Goal: Task Accomplishment & Management: Use online tool/utility

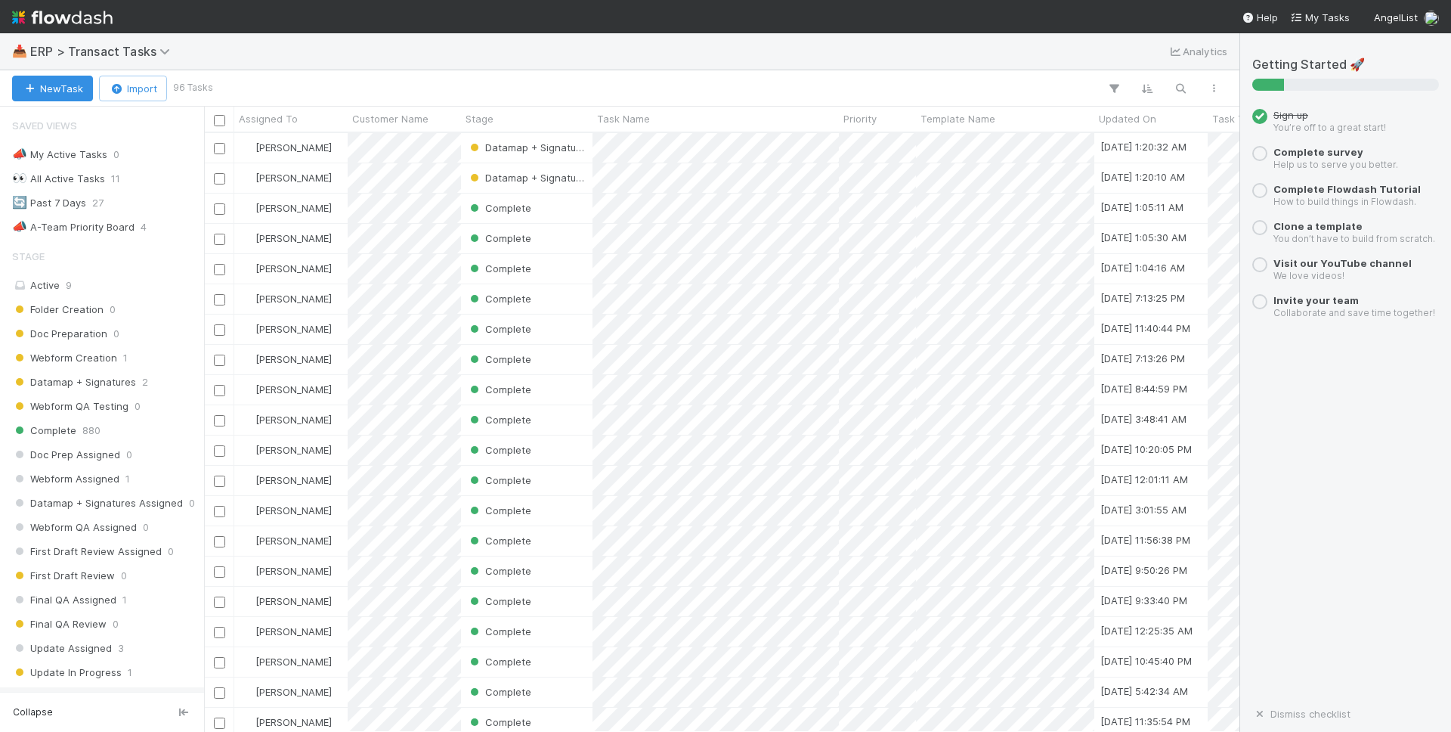
scroll to position [599, 1035]
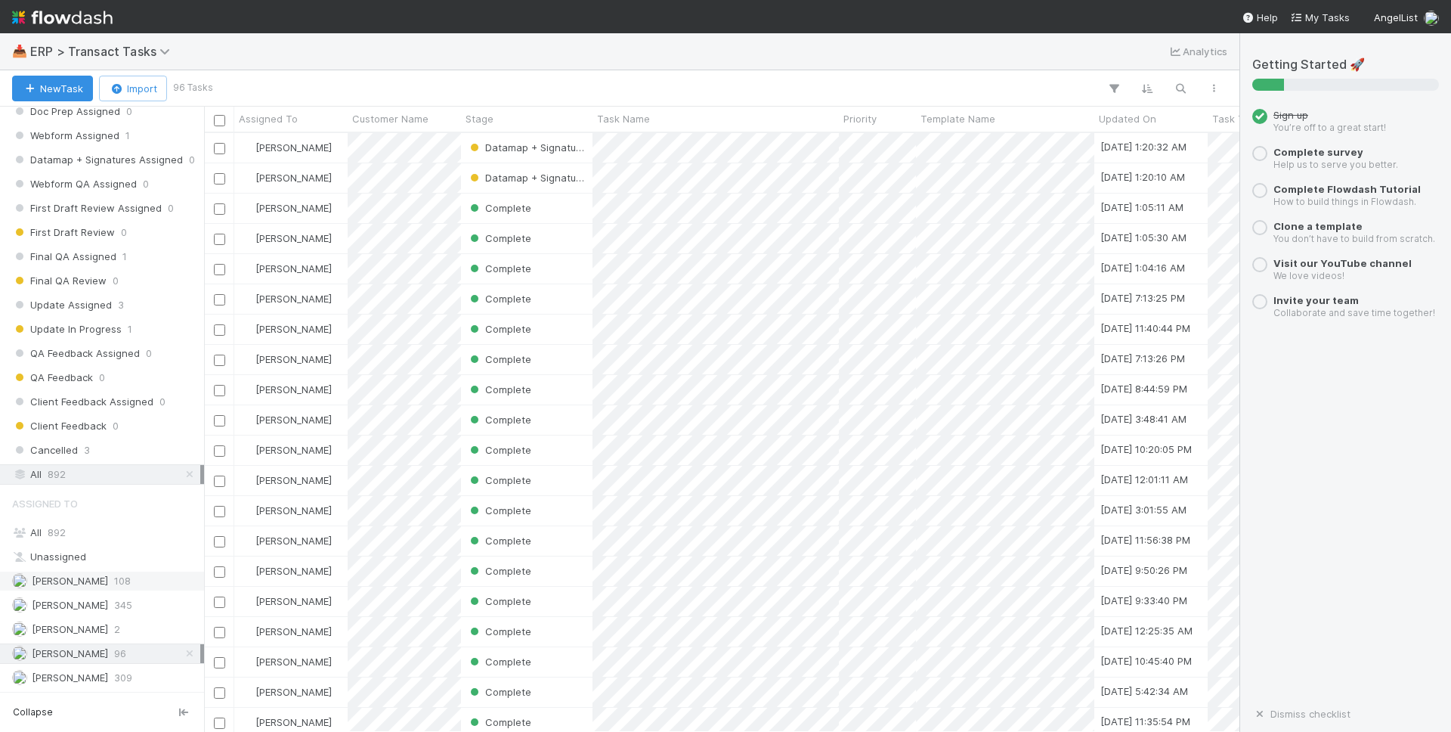
click at [77, 583] on span "[PERSON_NAME]" at bounding box center [70, 580] width 76 height 12
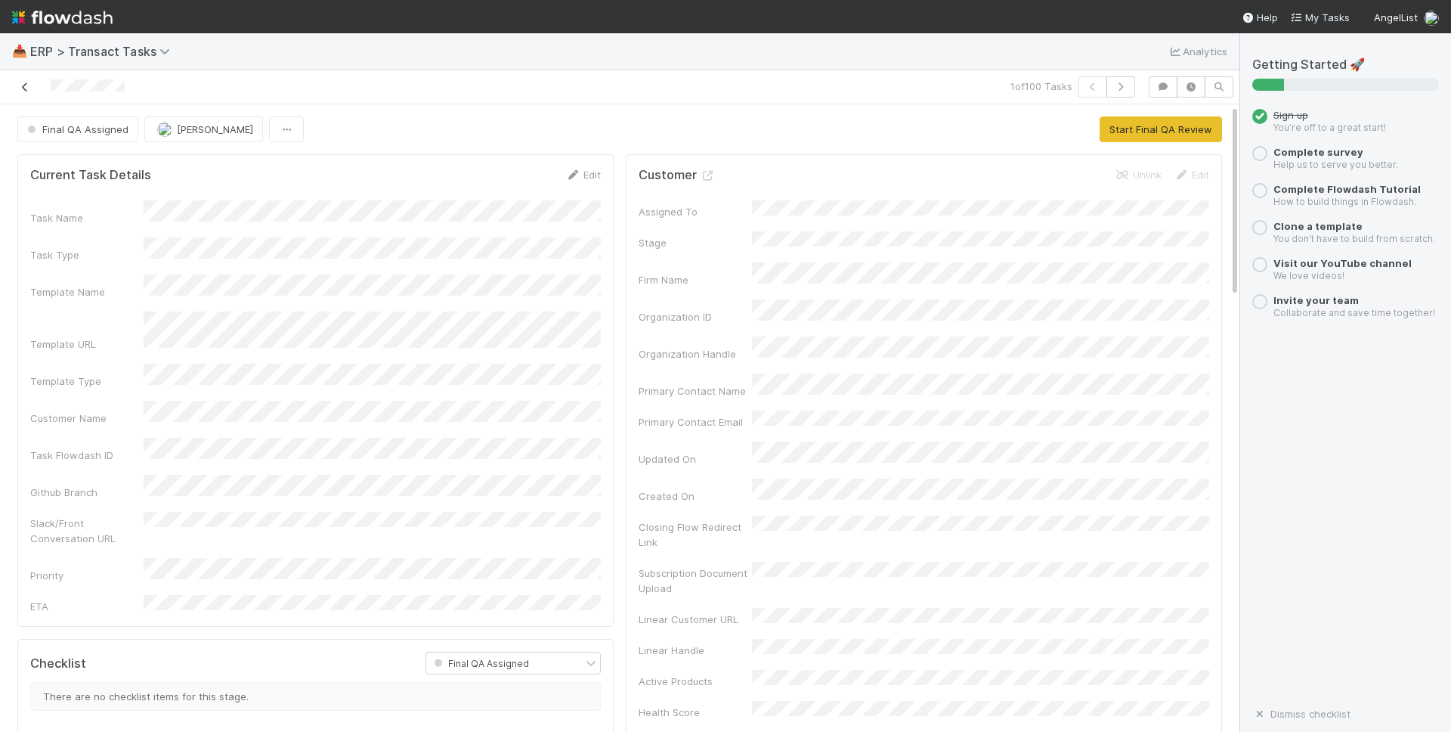
click at [20, 88] on icon at bounding box center [24, 87] width 15 height 10
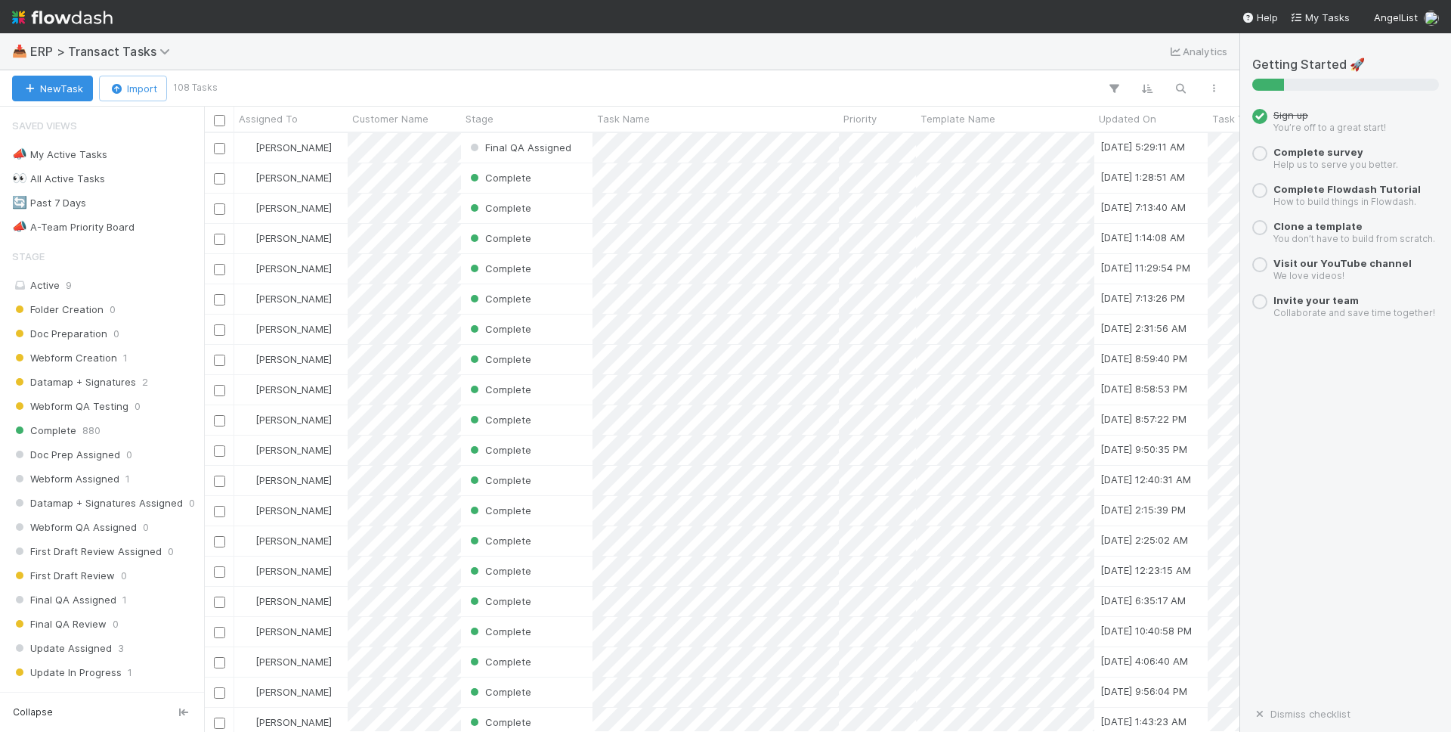
scroll to position [599, 1035]
